Goal: Obtain resource: Obtain resource

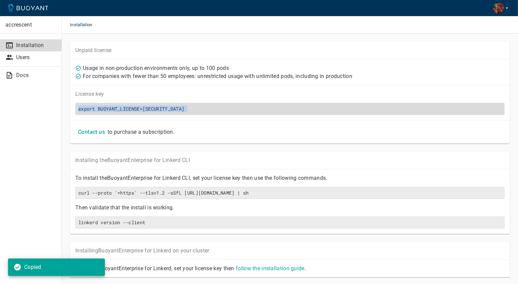
click at [146, 108] on h6 "export BUOYANT_LICENSE=[SECURITY_DATA]" at bounding box center [289, 109] width 423 height 6
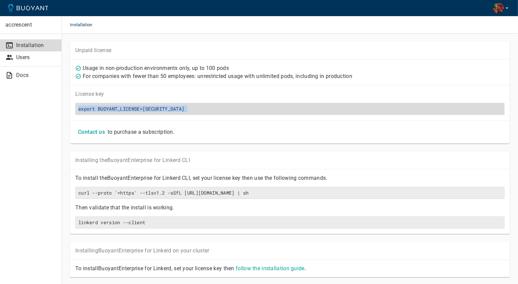
click at [179, 111] on h6 "export BUOYANT_LICENSE=[SECURITY_DATA]" at bounding box center [289, 109] width 423 height 6
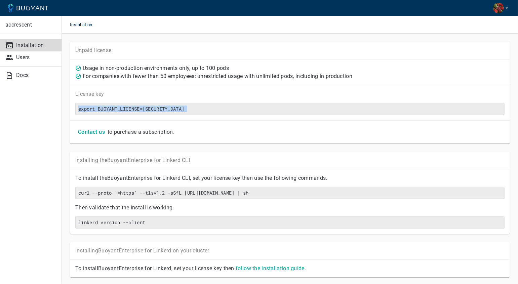
click at [177, 99] on div "export BUOYANT_LICENSE=[SECURITY_DATA]" at bounding box center [287, 105] width 434 height 17
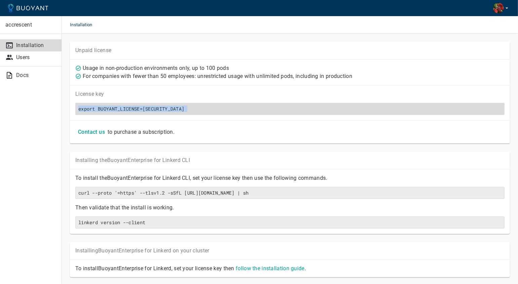
click at [178, 108] on h6 "export BUOYANT_LICENSE=[SECURITY_DATA]" at bounding box center [289, 109] width 423 height 6
click at [184, 107] on h6 "export BUOYANT_LICENSE=[SECURITY_DATA]" at bounding box center [289, 109] width 423 height 6
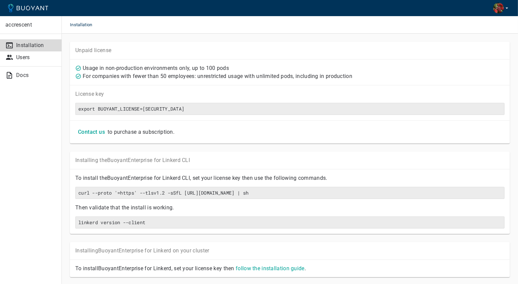
click at [188, 94] on p "License key" at bounding box center [289, 94] width 429 height 7
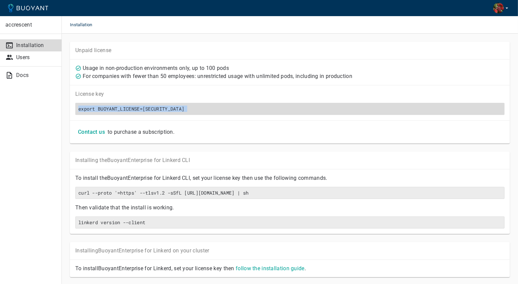
click at [184, 109] on h6 "export BUOYANT_LICENSE=[SECURITY_DATA]" at bounding box center [289, 109] width 423 height 6
click at [206, 108] on h6 "export BUOYANT_LICENSE=[SECURITY_DATA]" at bounding box center [289, 109] width 423 height 6
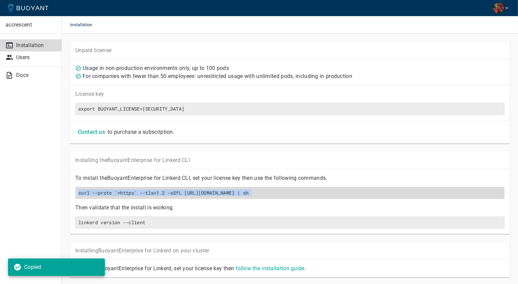
click at [238, 196] on h6 "curl --proto '=https' --tlsv1.2 -sSfL [URL][DOMAIN_NAME] | sh" at bounding box center [289, 193] width 423 height 6
